Goal: Transaction & Acquisition: Download file/media

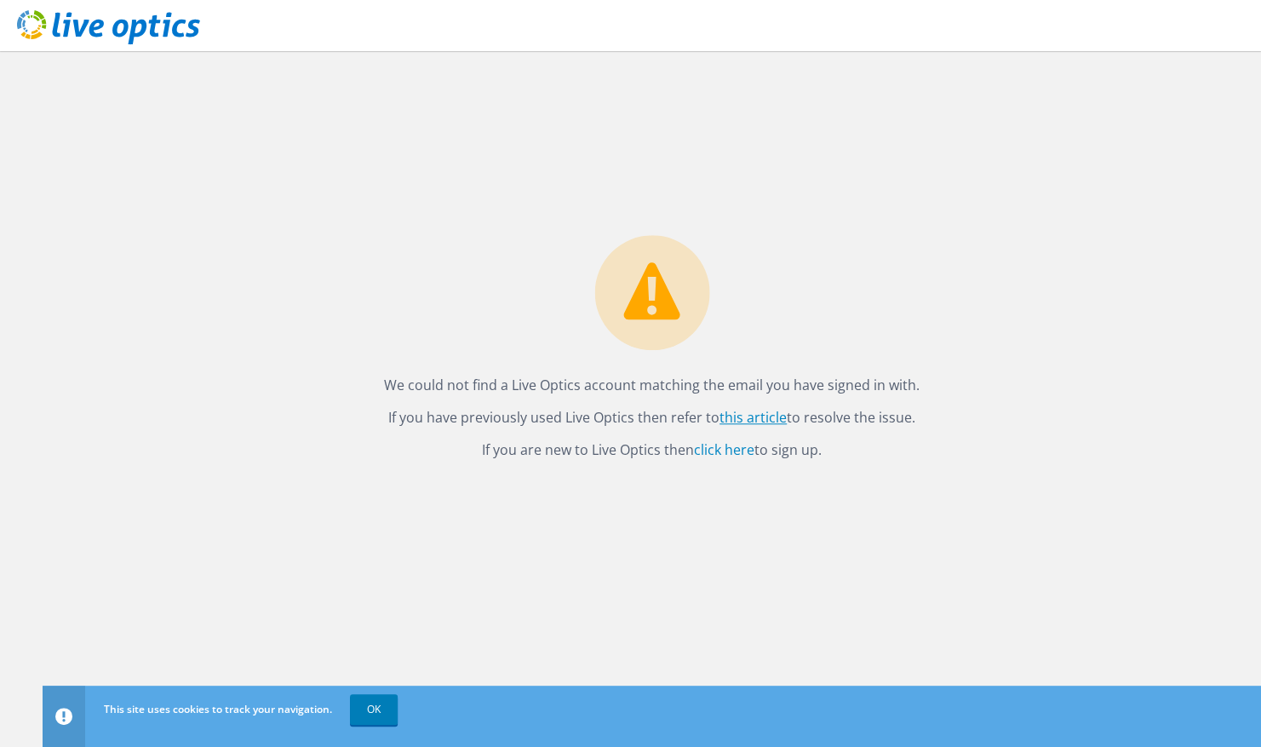
click at [745, 418] on link "this article" at bounding box center [753, 417] width 67 height 19
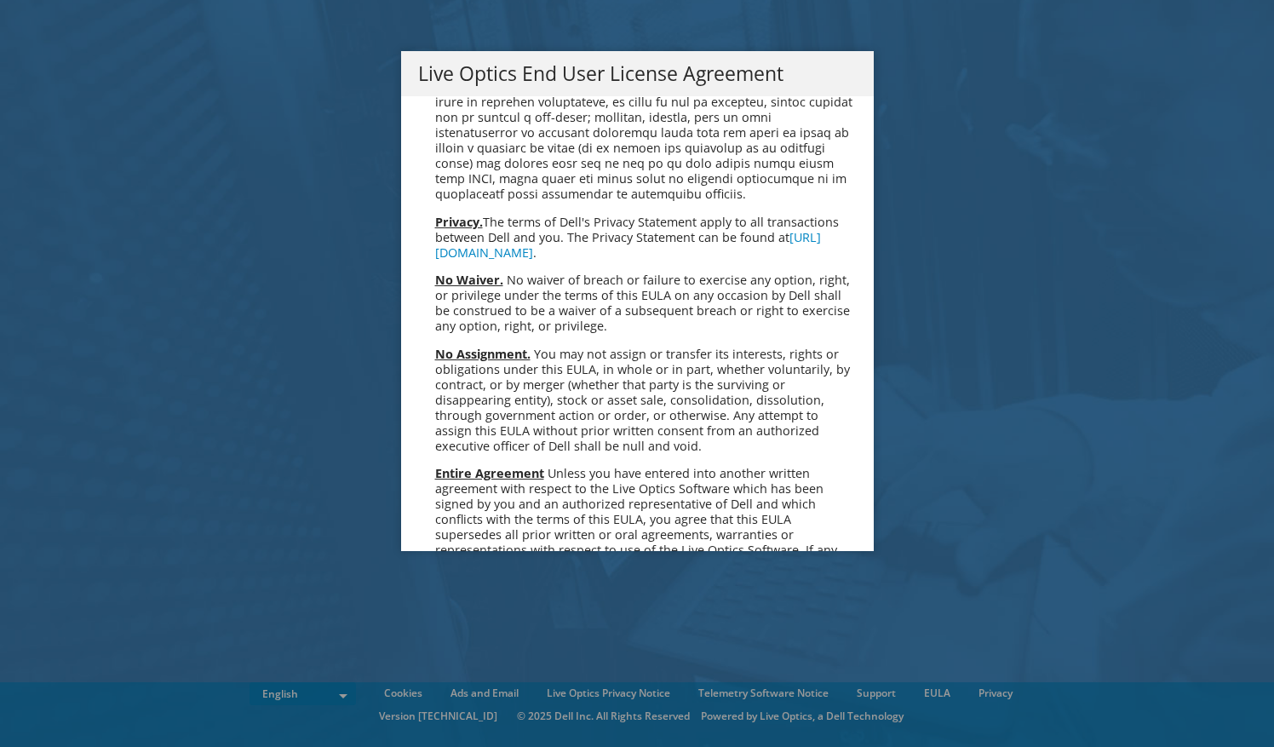
scroll to position [6440, 0]
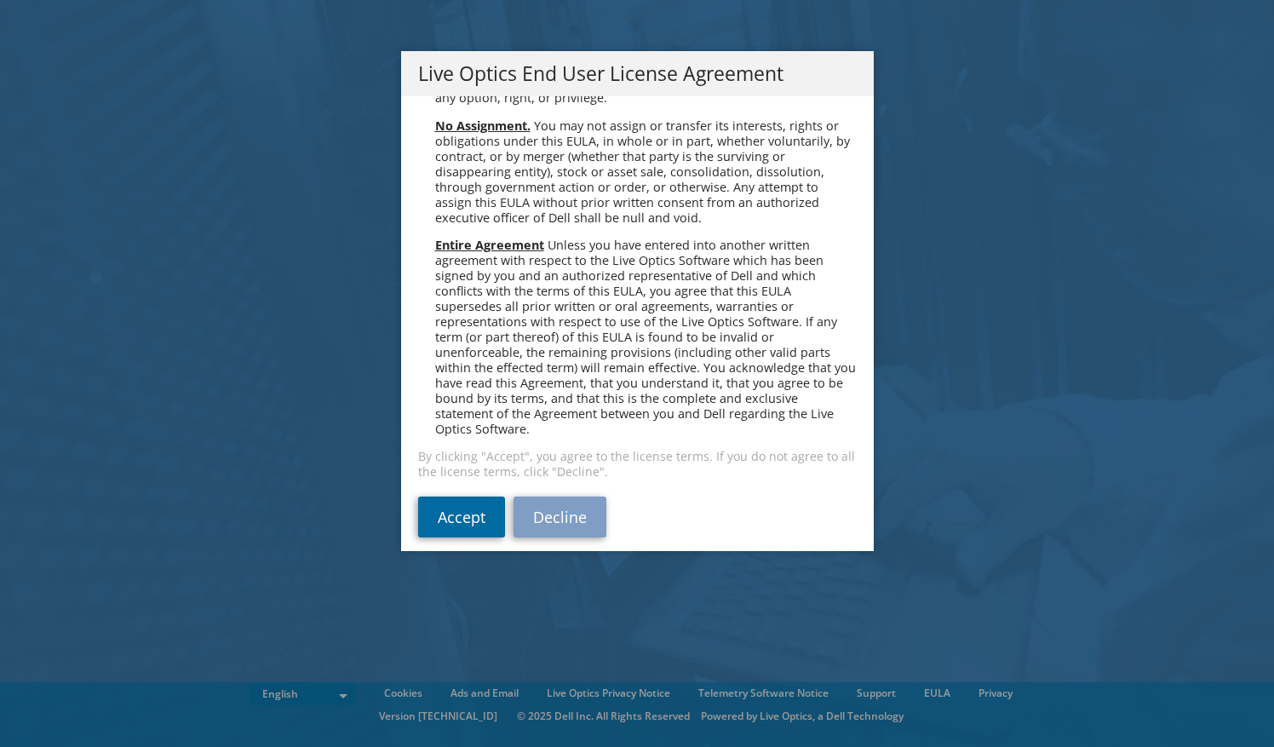
click at [480, 506] on link "Accept" at bounding box center [461, 516] width 87 height 41
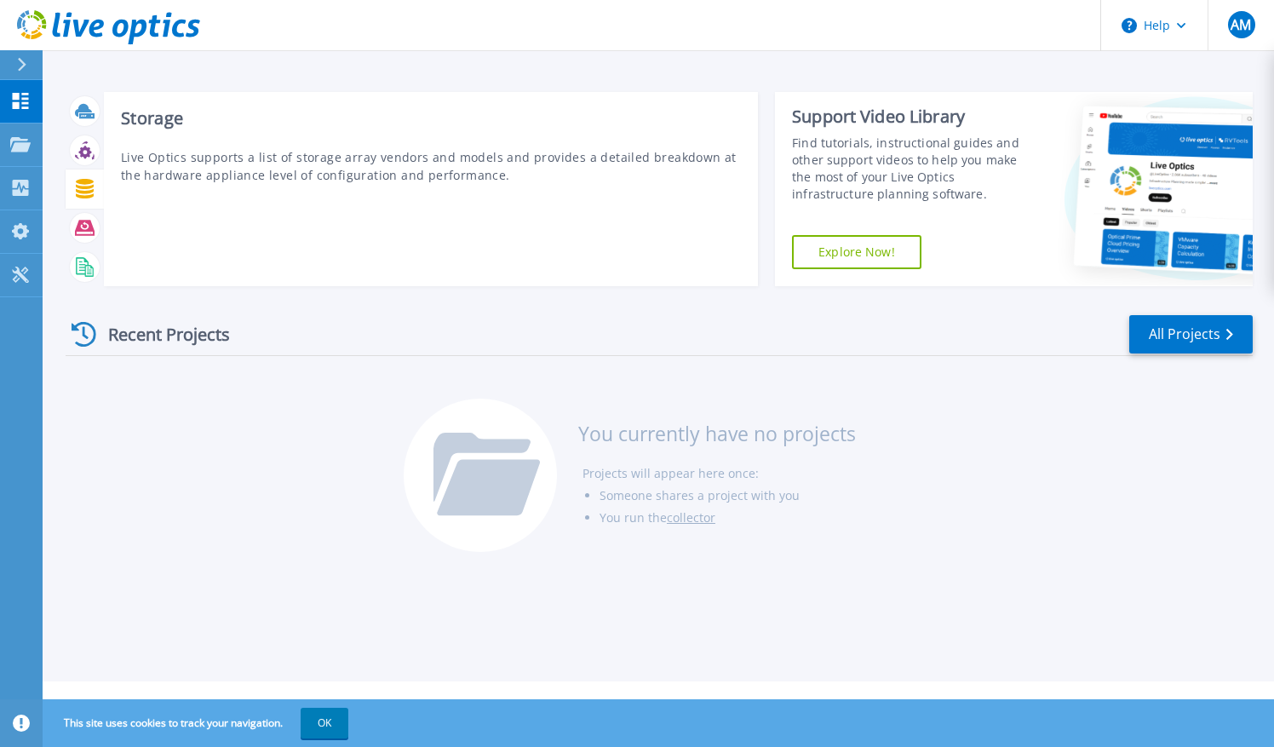
click at [83, 188] on icon at bounding box center [85, 189] width 18 height 20
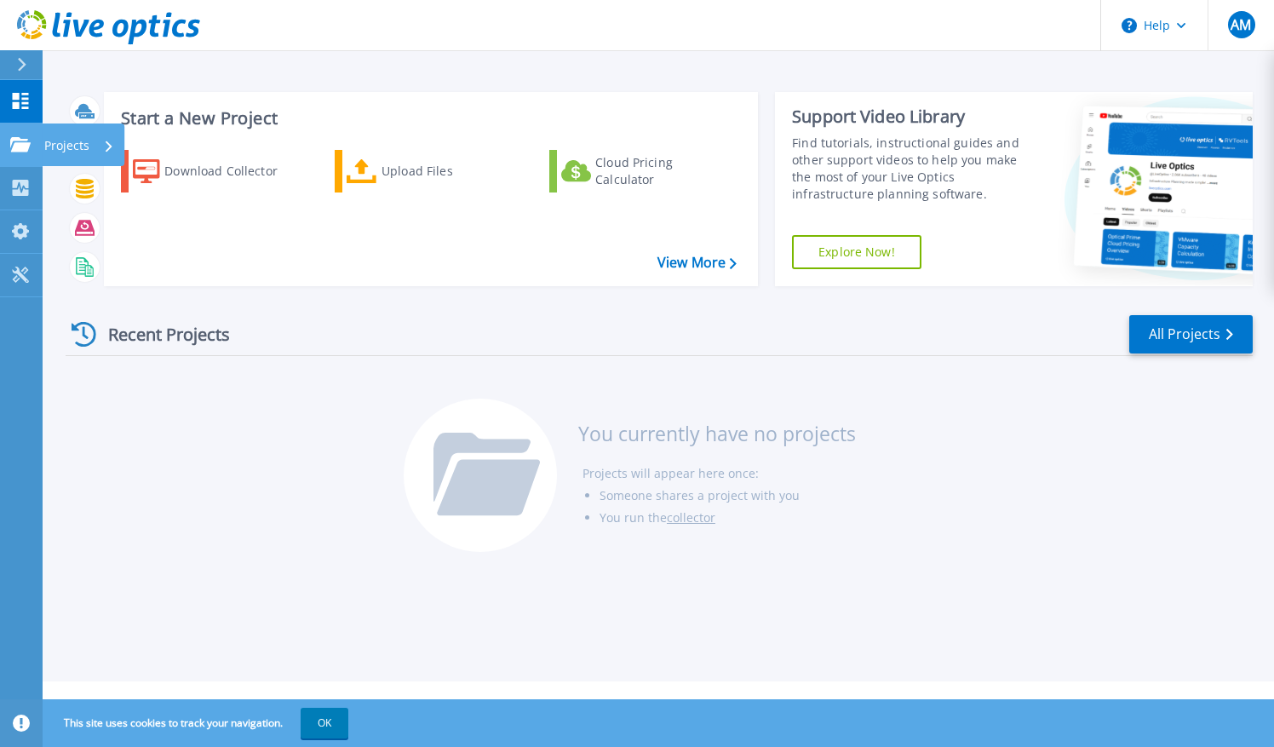
click at [67, 147] on p "Projects" at bounding box center [66, 145] width 45 height 44
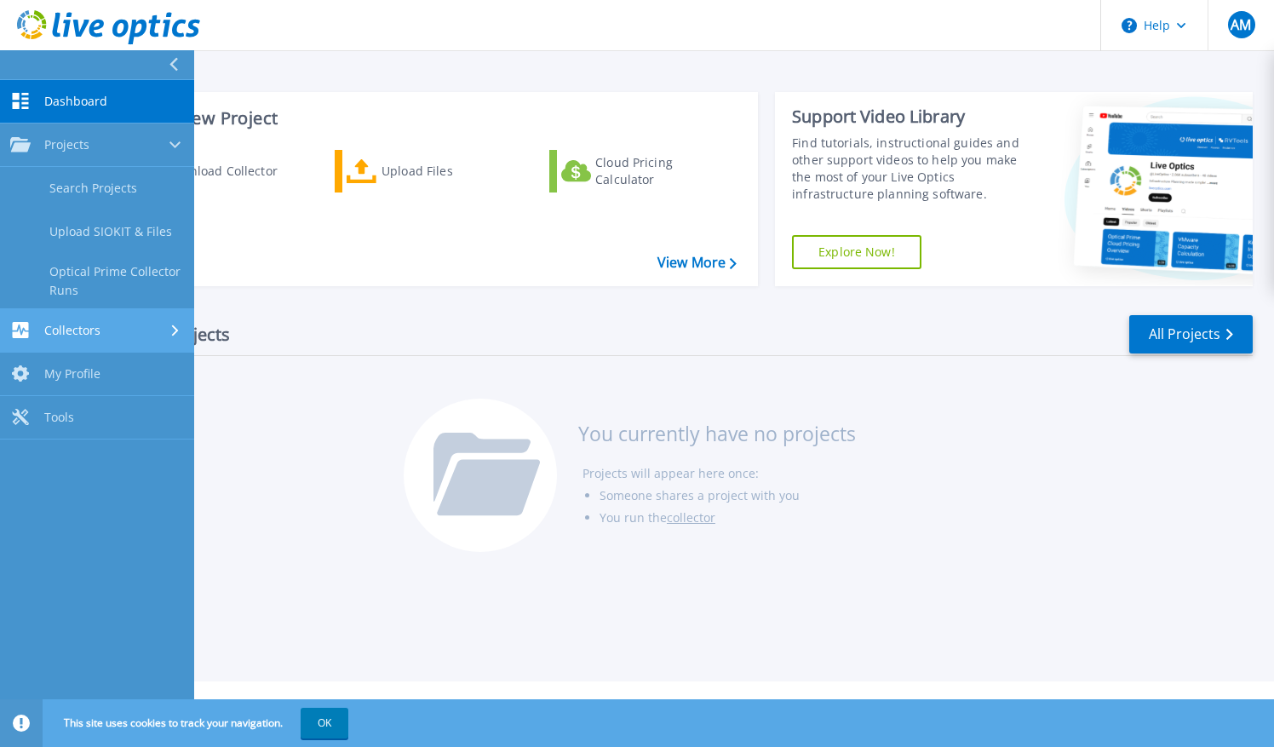
click at [111, 325] on div "Collectors" at bounding box center [97, 330] width 174 height 16
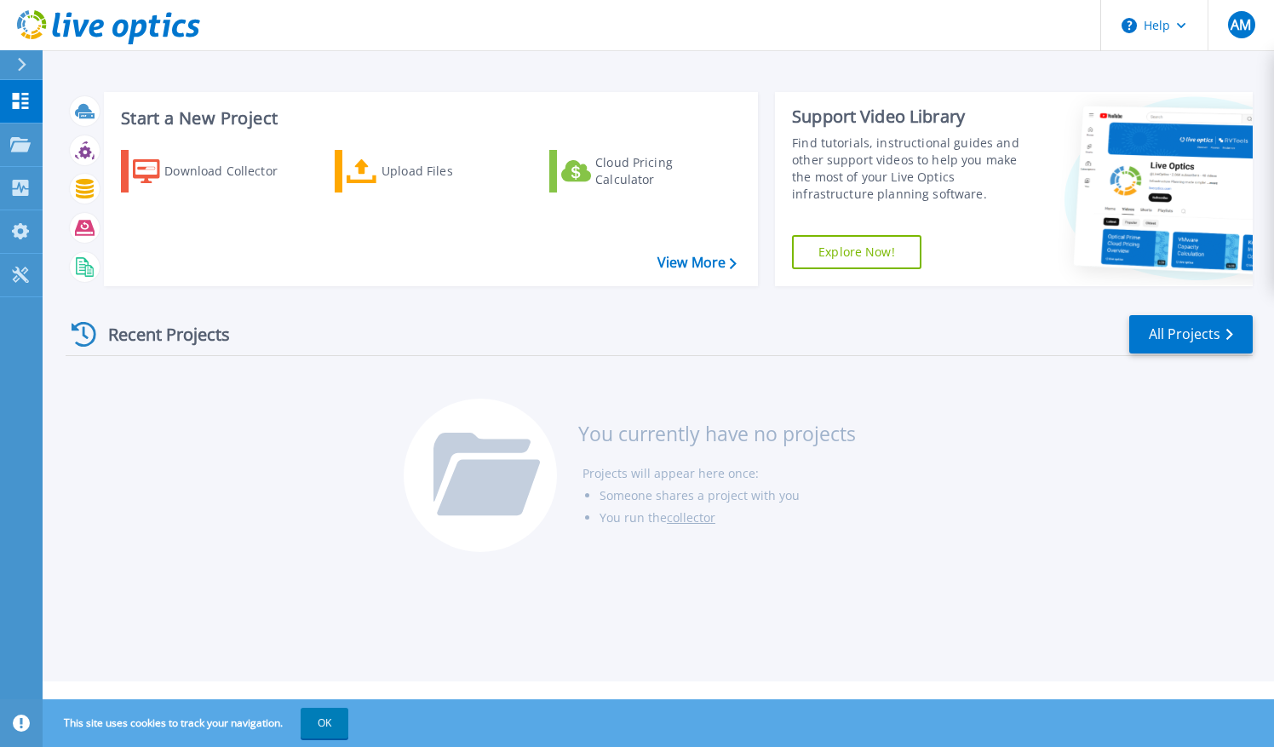
click at [289, 229] on div "Download Collector Upload Files Cloud Pricing Calculator" at bounding box center [428, 206] width 642 height 141
click at [674, 269] on link "View More" at bounding box center [696, 263] width 79 height 16
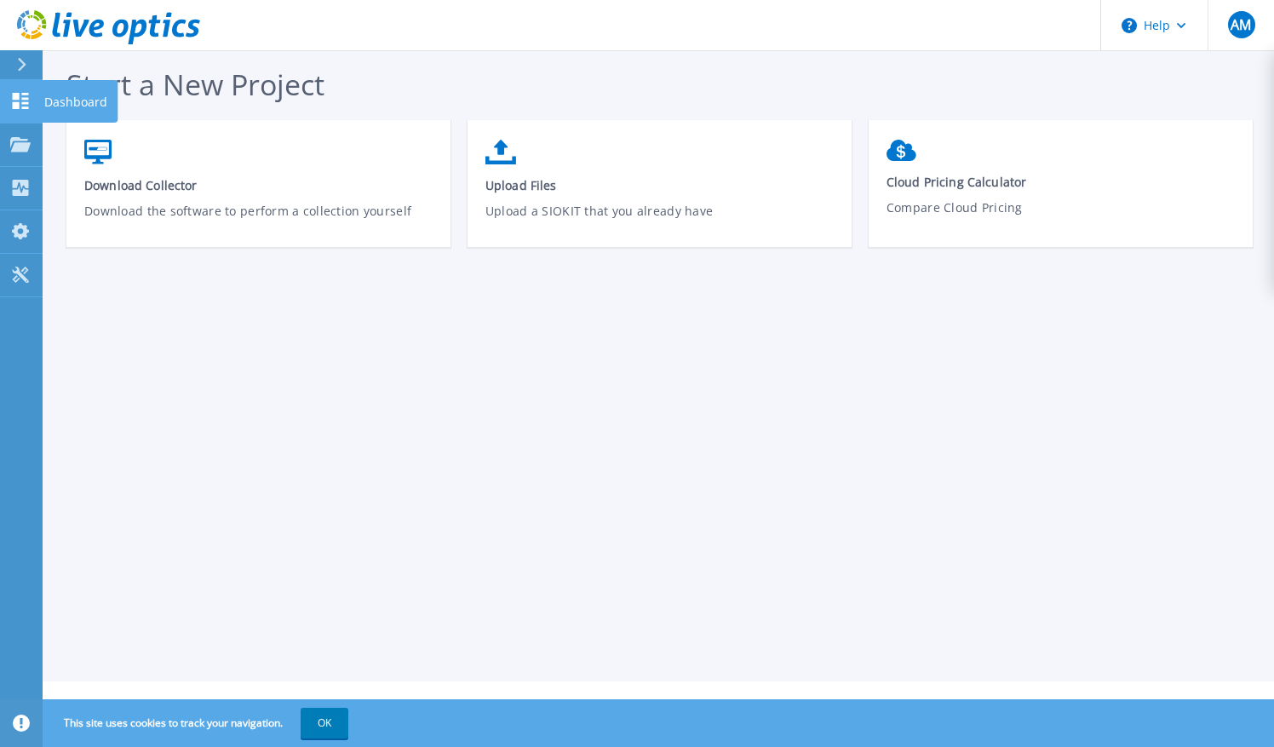
click at [19, 104] on icon at bounding box center [20, 101] width 20 height 16
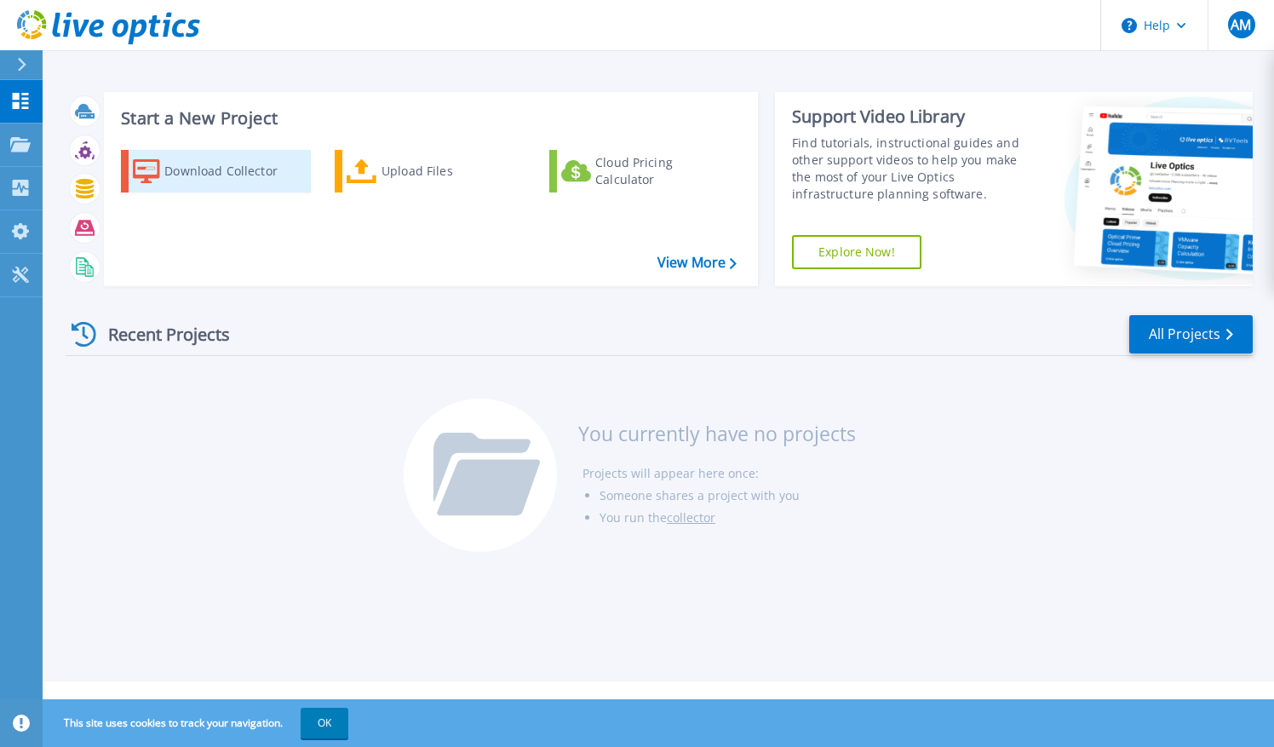
click at [226, 177] on div "Download Collector" at bounding box center [232, 171] width 136 height 34
